Goal: Communication & Community: Answer question/provide support

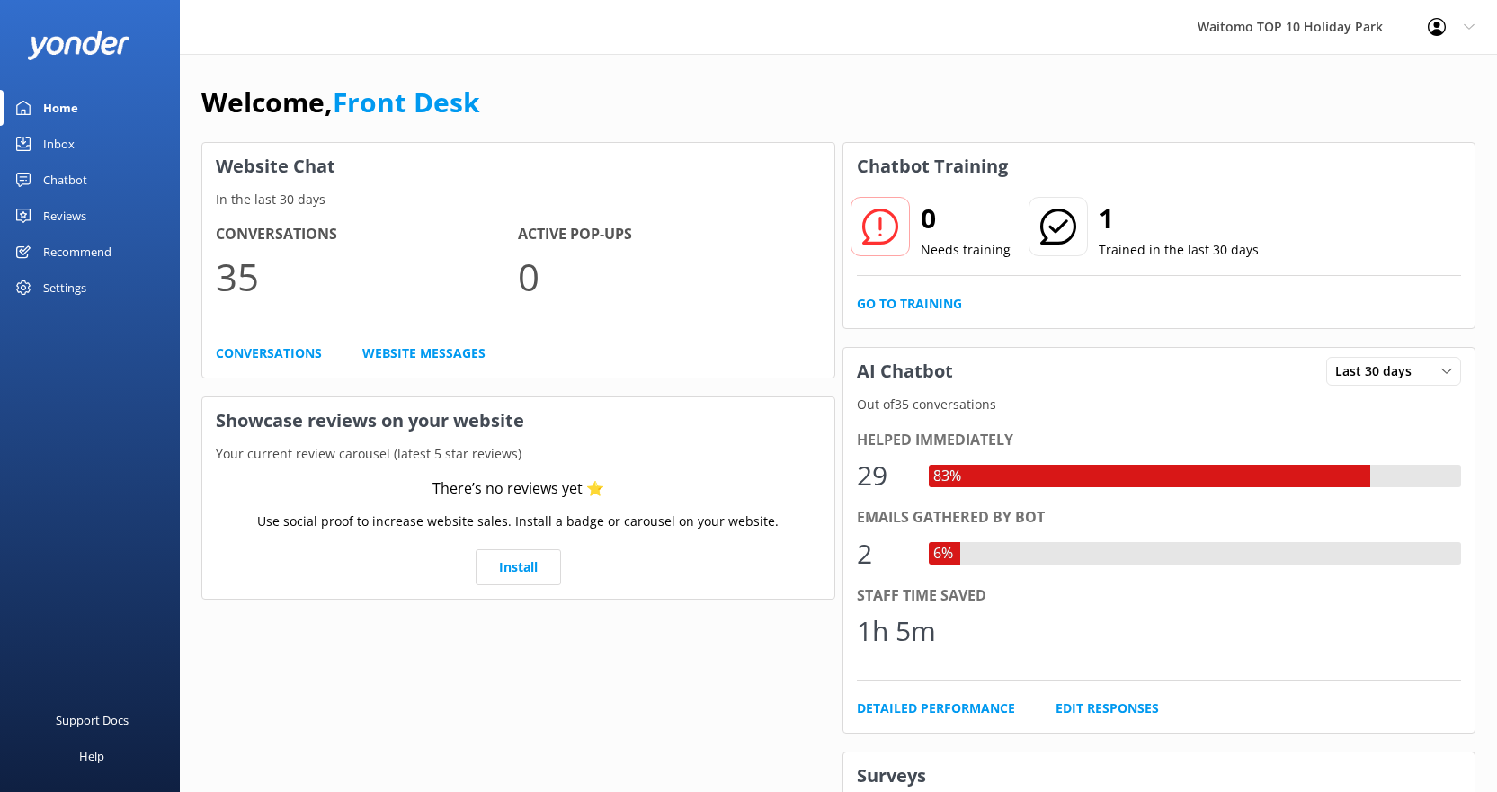
click at [268, 340] on div "Conversations 35 Active Pop-ups 0 Conversations Website Messages" at bounding box center [518, 292] width 632 height 167
click at [274, 358] on link "Conversations" at bounding box center [269, 353] width 106 height 20
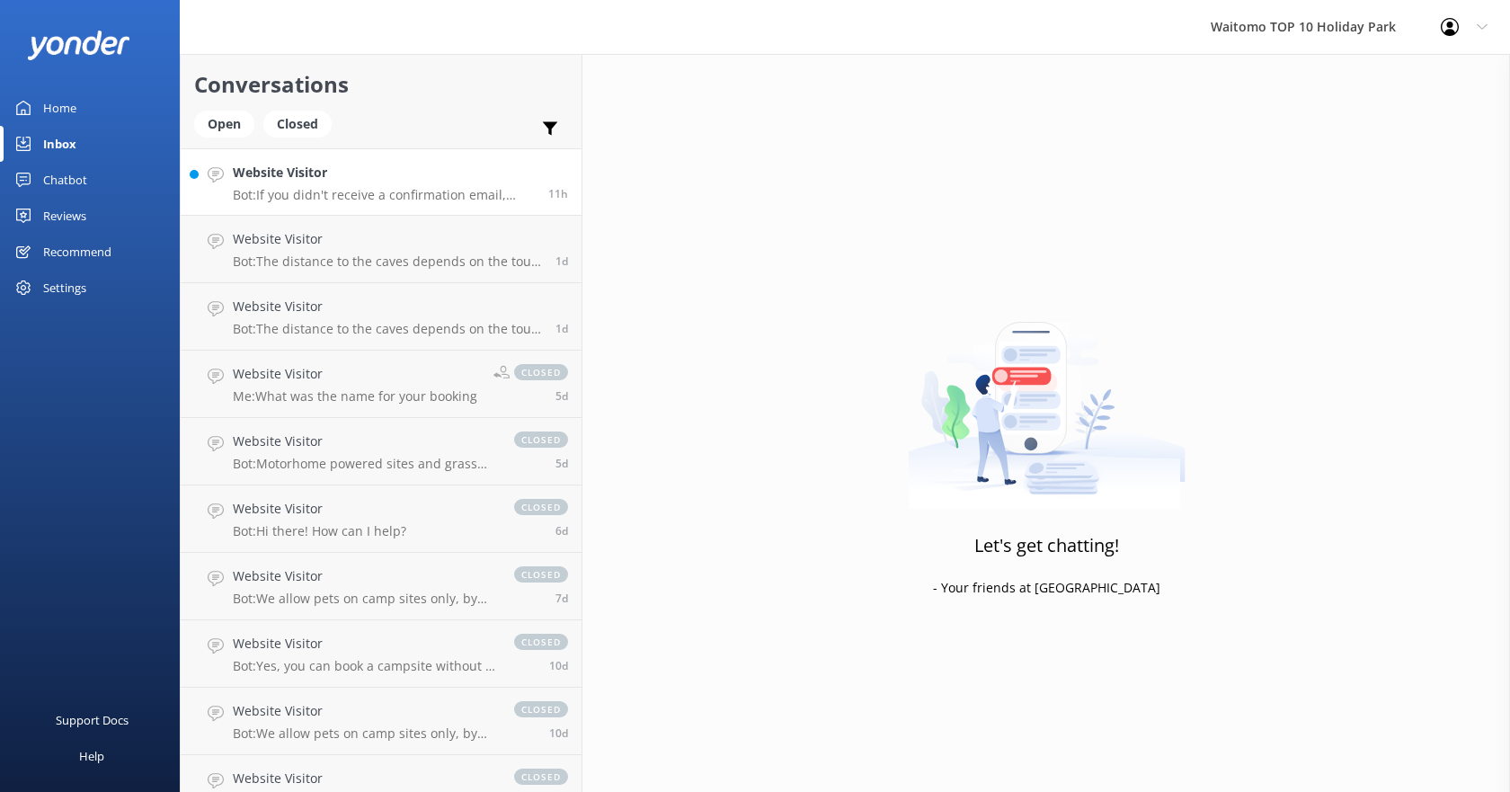
click at [287, 173] on h4 "Website Visitor" at bounding box center [384, 173] width 302 height 20
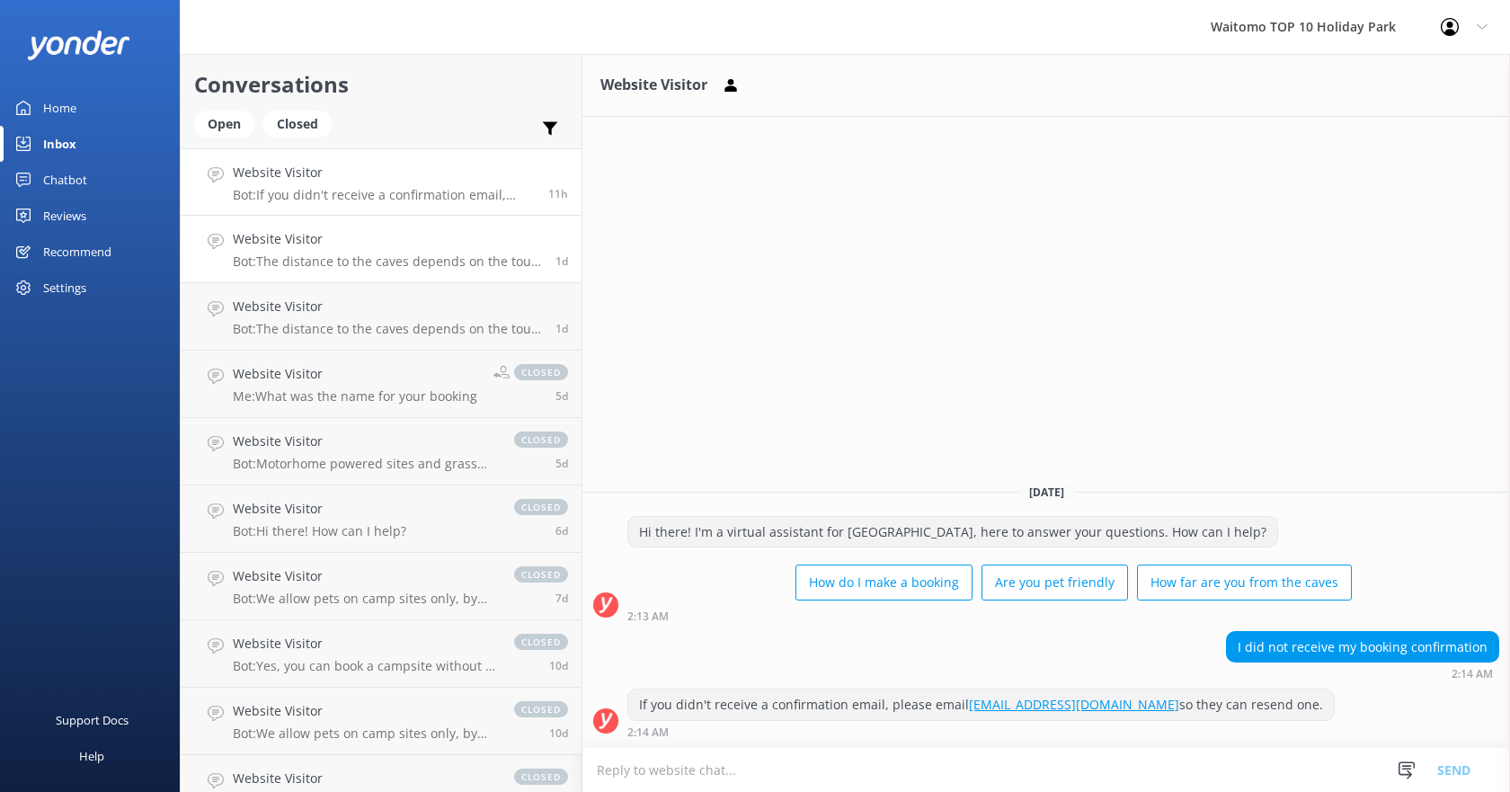
click at [239, 245] on h4 "Website Visitor" at bounding box center [387, 239] width 309 height 20
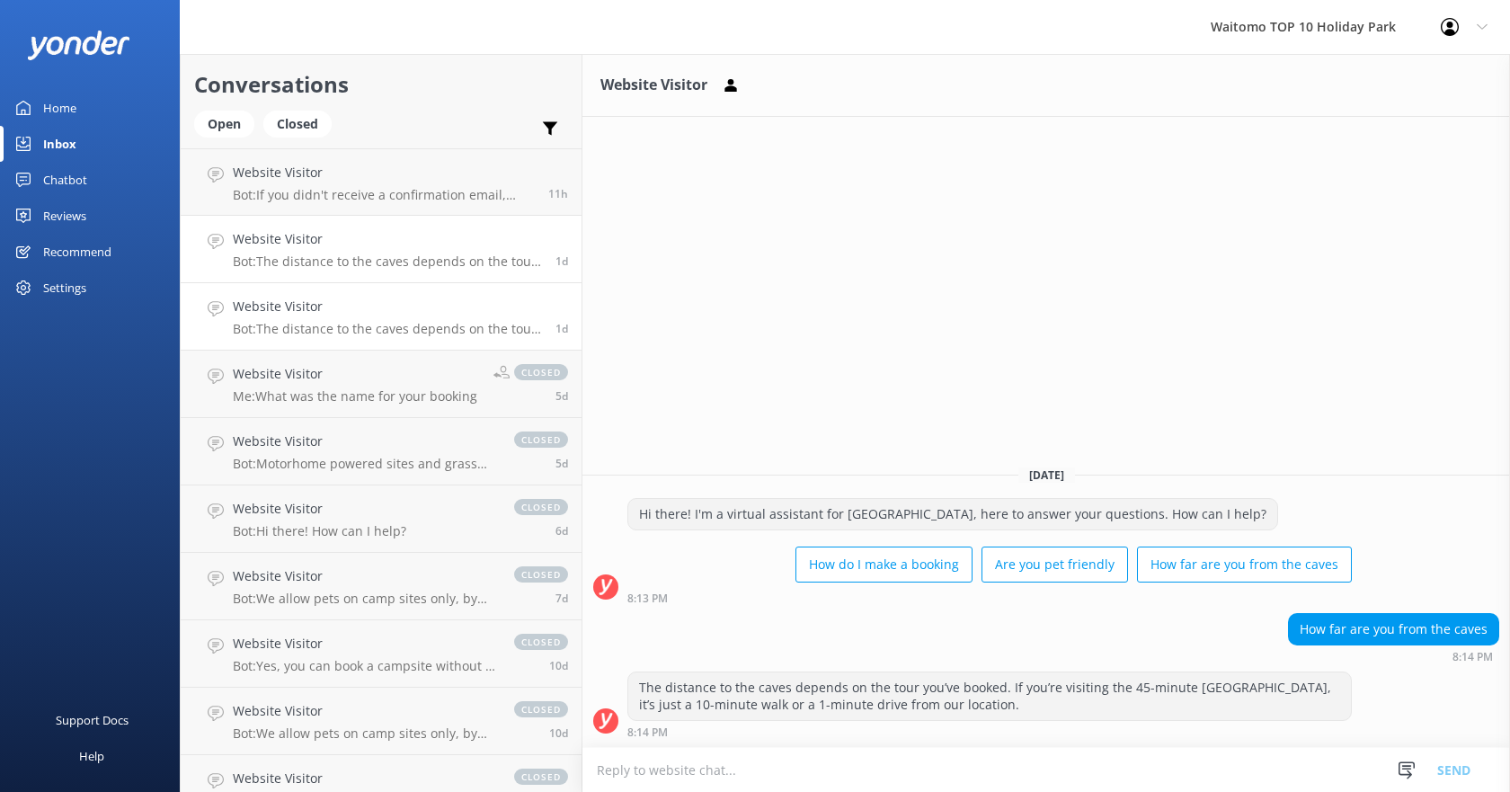
click at [262, 320] on div "Website Visitor Bot: The distance to the caves depends on the tour you’ve booke…" at bounding box center [387, 317] width 309 height 40
click at [362, 319] on div "Website Visitor Bot: The distance to the caves depends on the tour you’ve booke…" at bounding box center [387, 317] width 309 height 40
click at [288, 114] on div "Closed" at bounding box center [297, 124] width 68 height 27
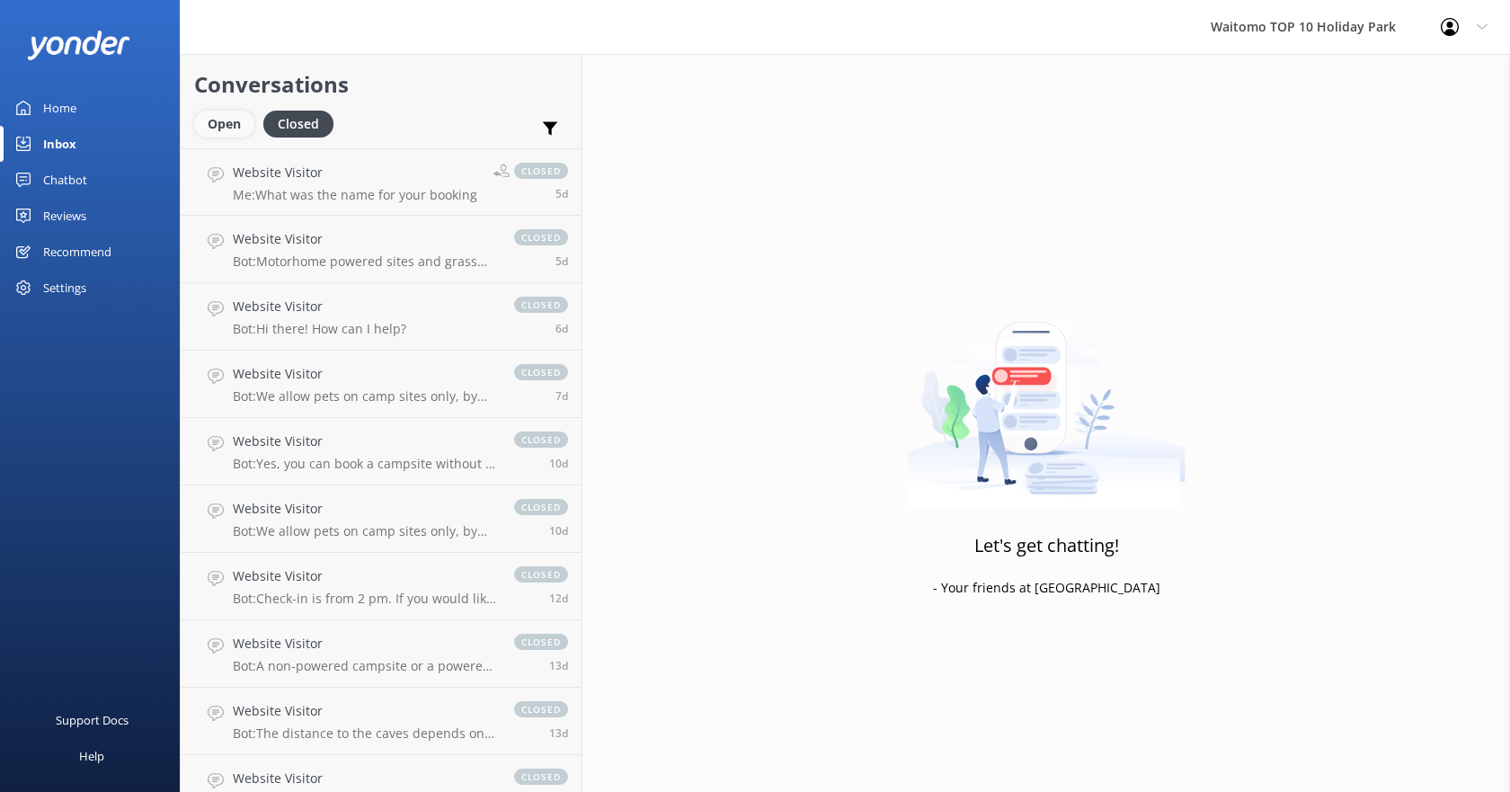
click at [235, 126] on div "Open" at bounding box center [224, 124] width 60 height 27
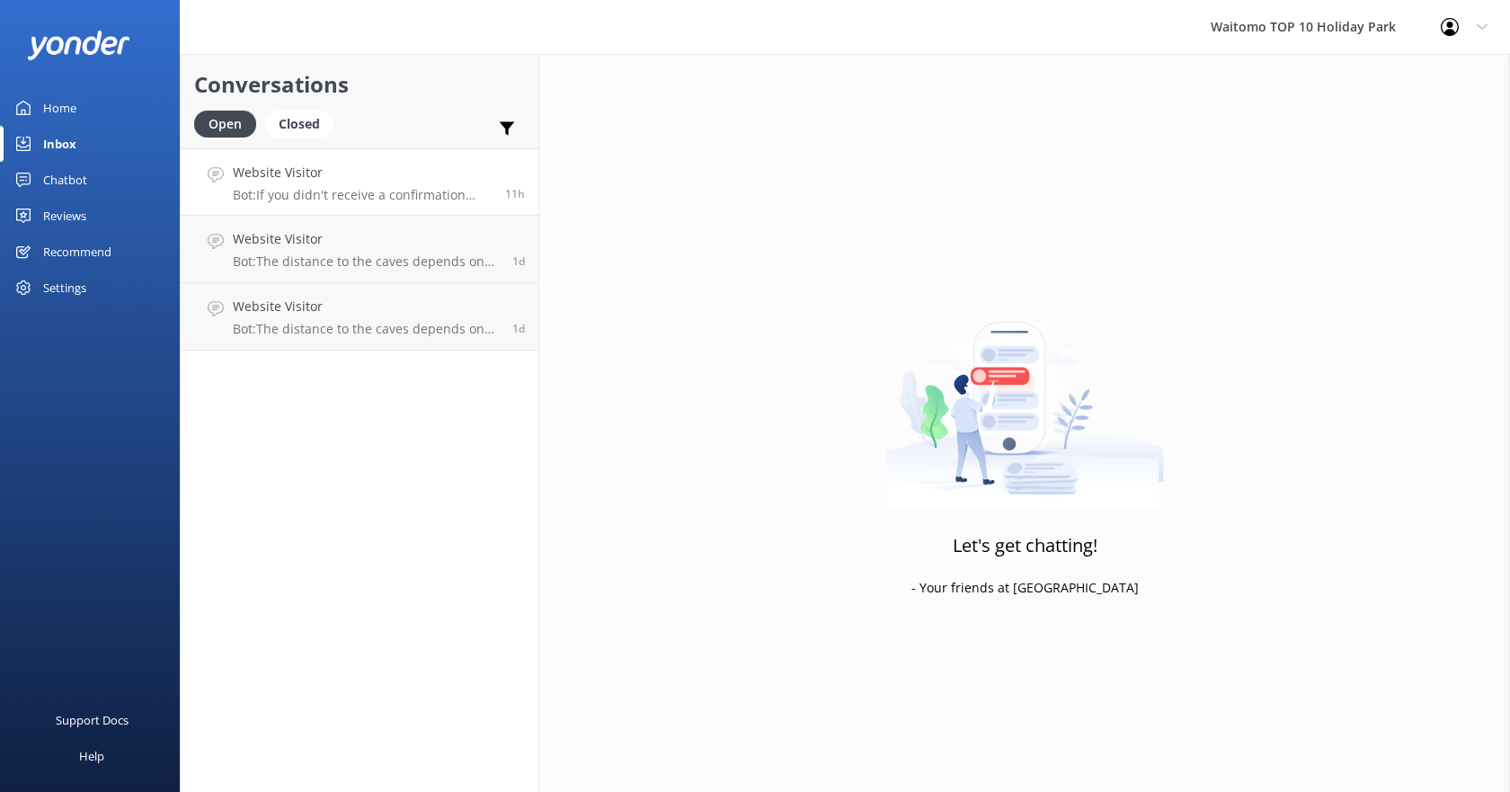
click at [368, 190] on p "Bot: If you didn't receive a confirmation email, please email [EMAIL_ADDRESS][D…" at bounding box center [362, 195] width 259 height 16
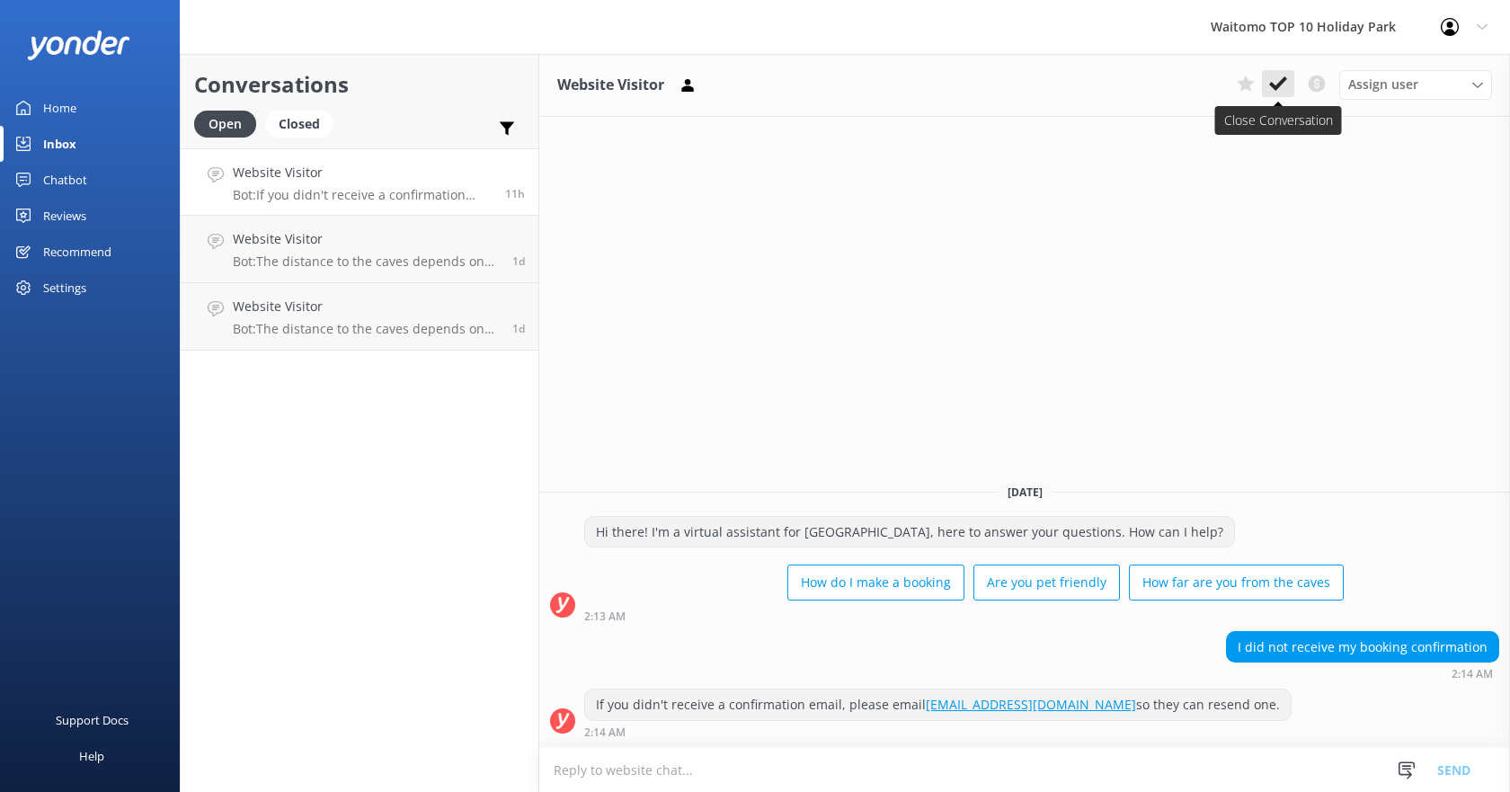
click at [1272, 81] on icon at bounding box center [1278, 84] width 18 height 18
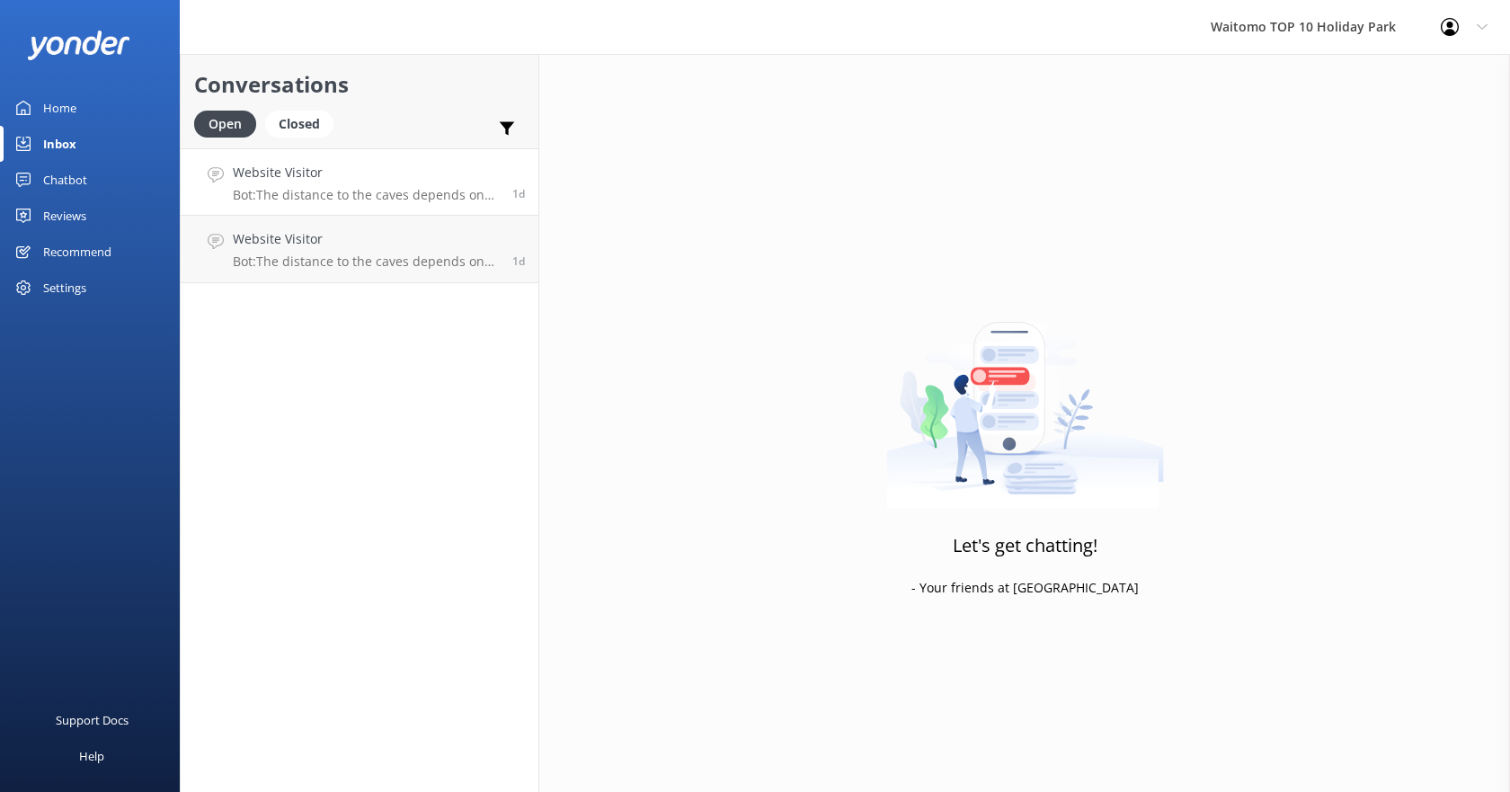
click at [380, 196] on p "Bot: The distance to the caves depends on the tour you’ve booked. If you’re vis…" at bounding box center [366, 195] width 266 height 16
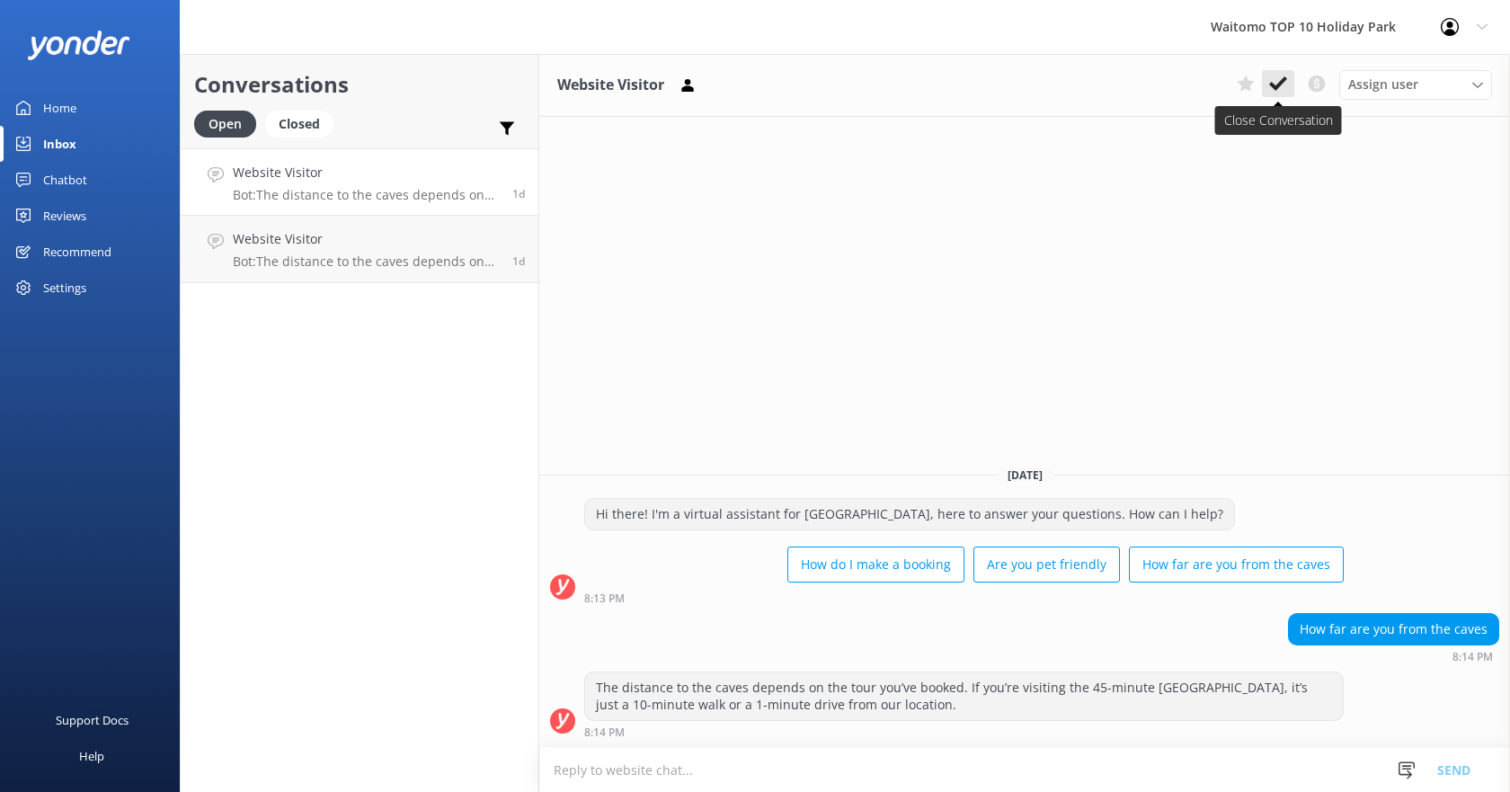
click at [1282, 80] on use at bounding box center [1278, 83] width 18 height 14
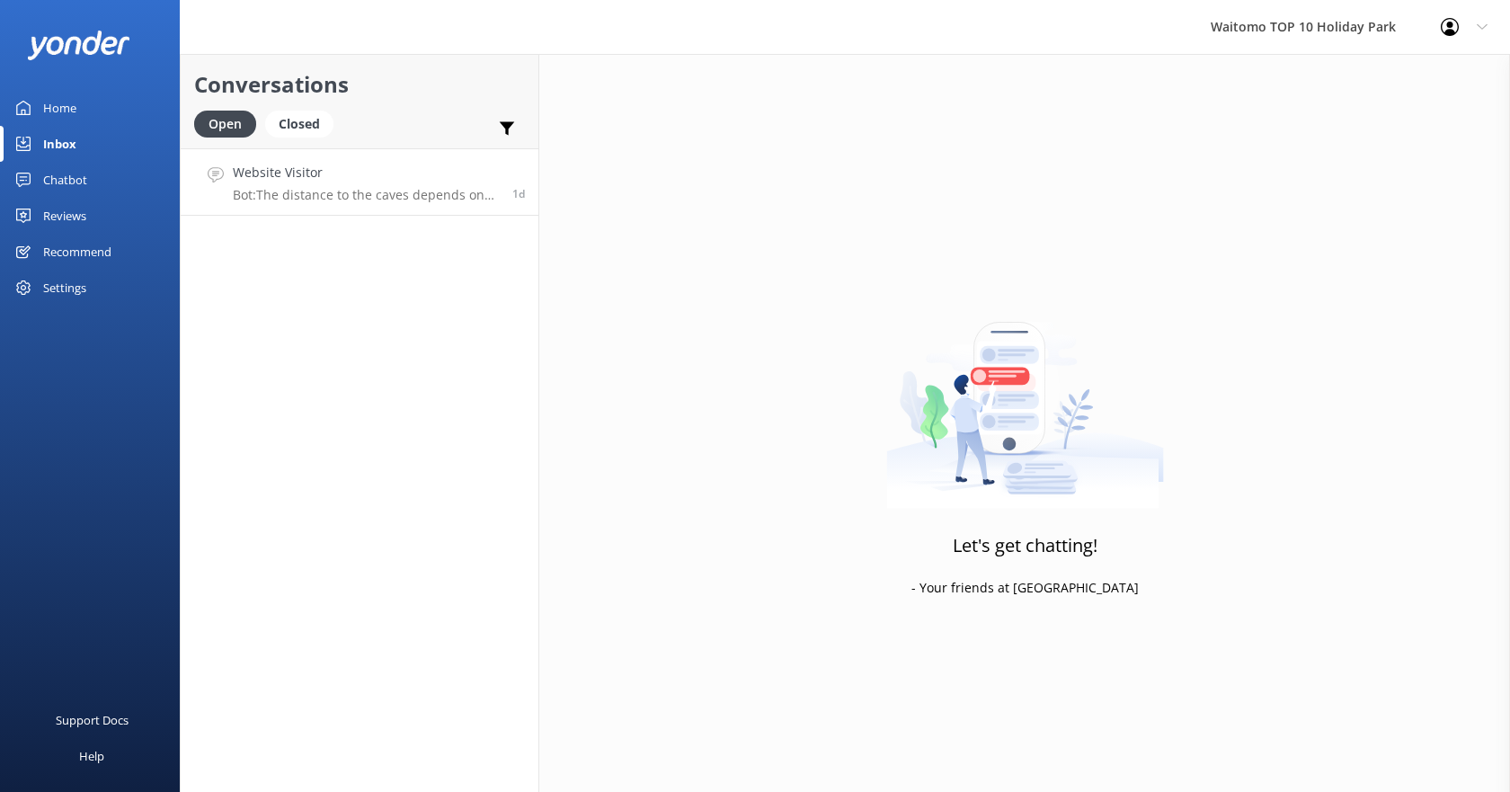
click at [388, 178] on h4 "Website Visitor" at bounding box center [366, 173] width 266 height 20
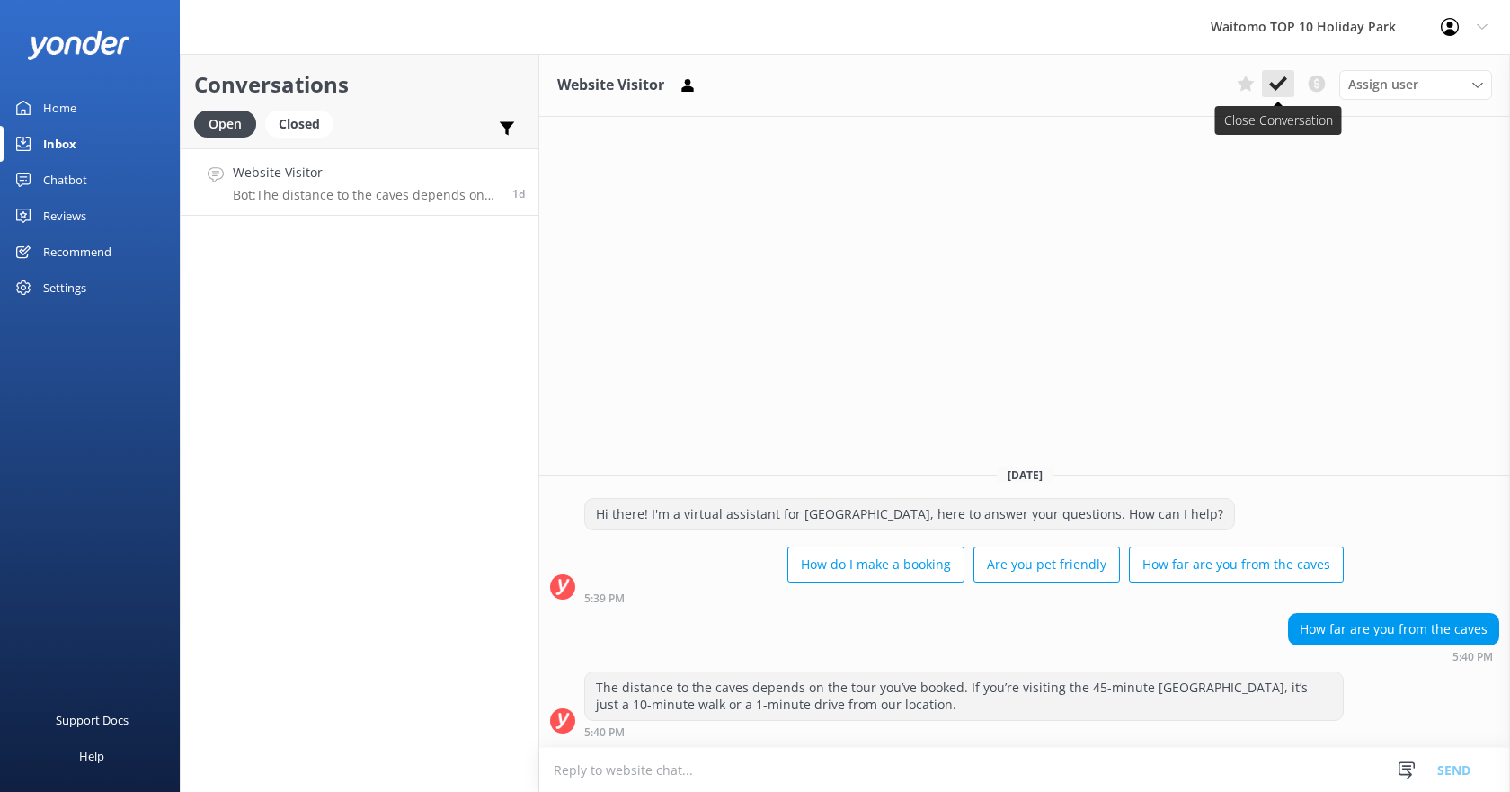
click at [1275, 85] on use at bounding box center [1278, 83] width 18 height 14
